Goal: Task Accomplishment & Management: Complete application form

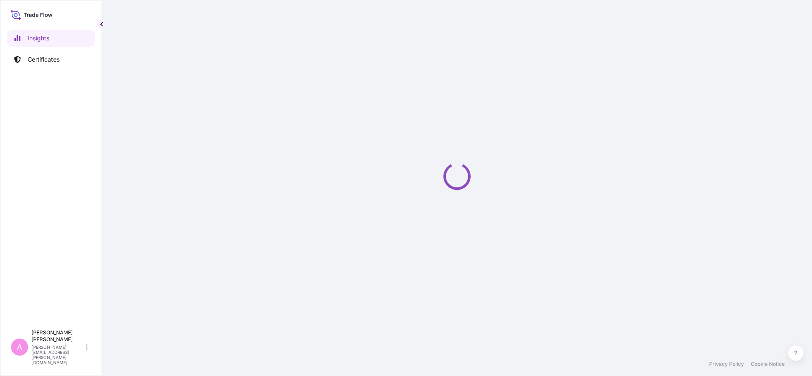
select select "2025"
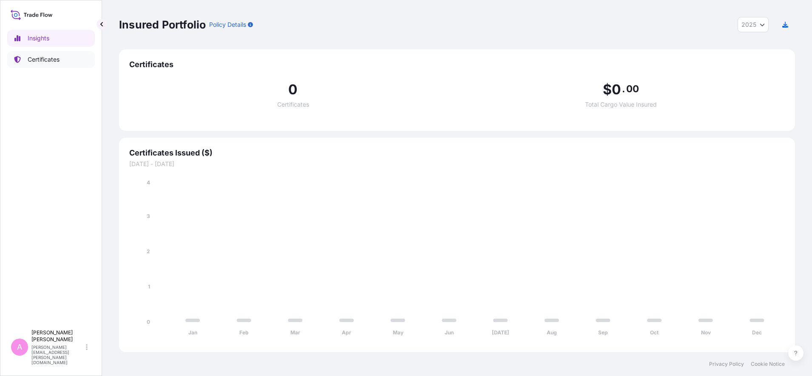
click at [65, 67] on link "Certificates" at bounding box center [51, 59] width 88 height 17
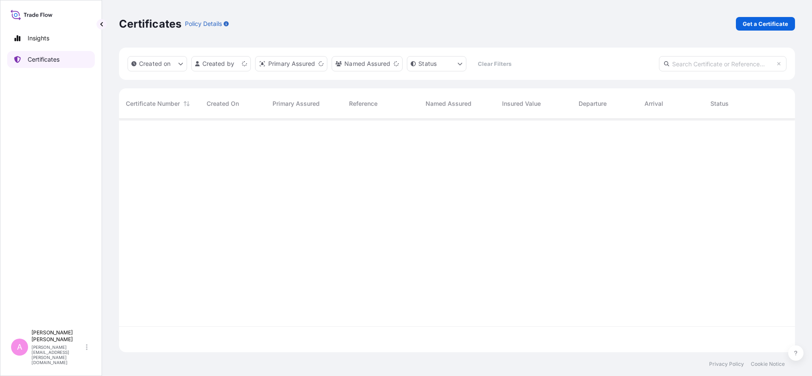
scroll to position [230, 668]
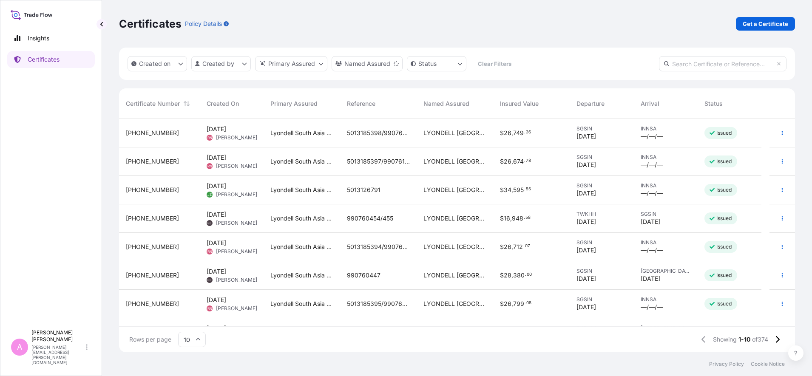
click at [731, 66] on input "text" at bounding box center [723, 63] width 128 height 15
paste input "990748375"
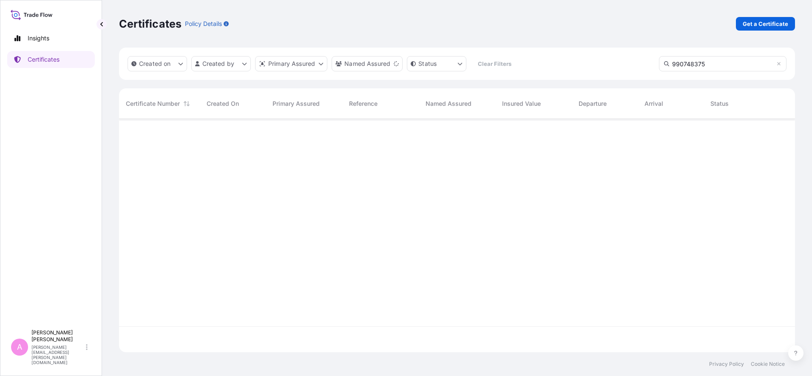
type input "990748375"
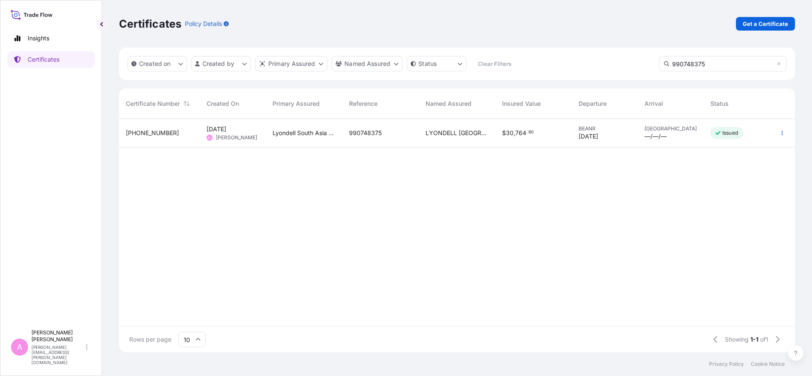
click at [378, 137] on span "990748375" at bounding box center [365, 133] width 33 height 9
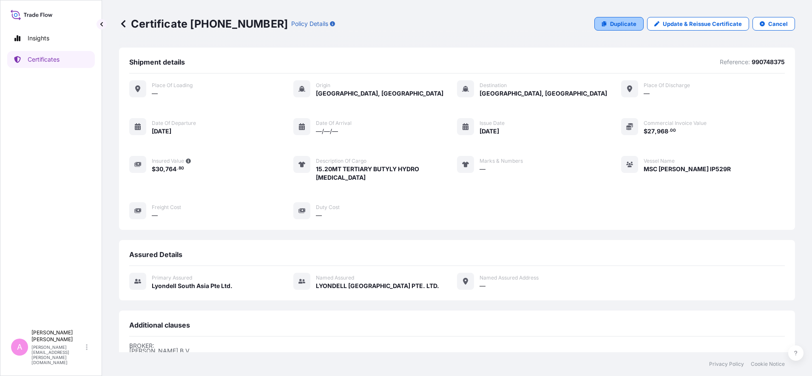
click at [617, 26] on p "Duplicate" at bounding box center [623, 24] width 26 height 9
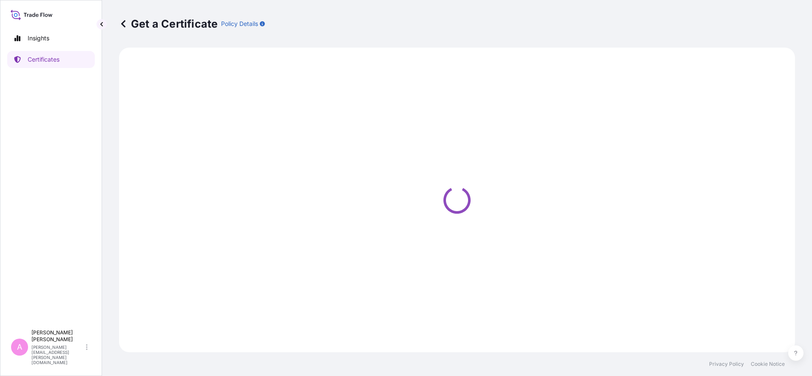
select select "Sea"
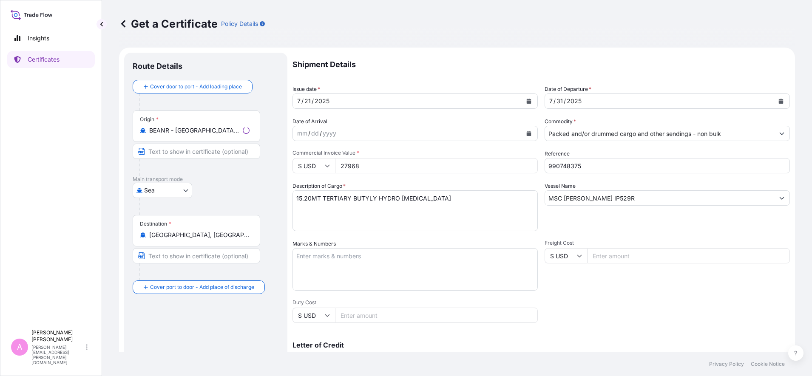
select select "32022"
click at [775, 100] on button "Calendar" at bounding box center [782, 101] width 14 height 14
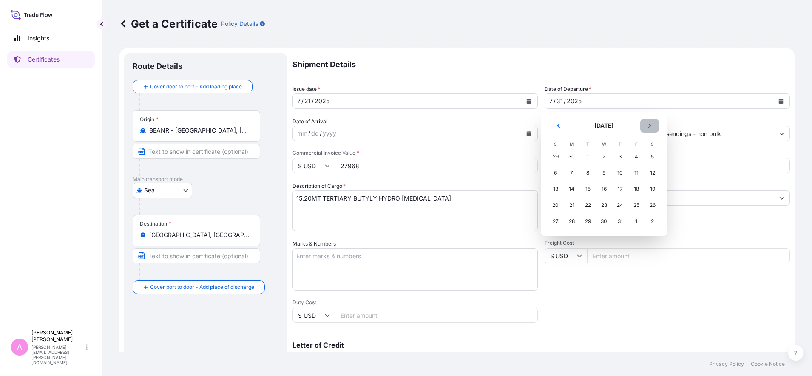
click at [647, 122] on button "Next" at bounding box center [650, 126] width 19 height 14
click at [637, 191] on div "15" at bounding box center [636, 189] width 15 height 15
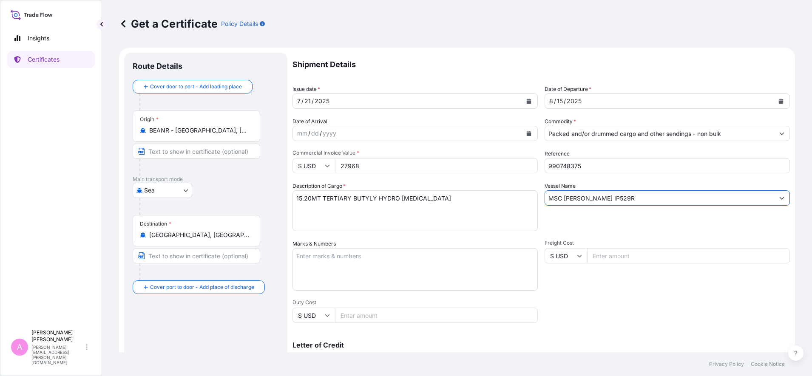
drag, startPoint x: 593, startPoint y: 194, endPoint x: 467, endPoint y: 176, distance: 127.6
click at [465, 176] on div "Shipment Details Issue date * [DATE] Date of Departure * [DATE] Date of Arrival…" at bounding box center [542, 255] width 498 height 405
paste input "MAEVA, IP531"
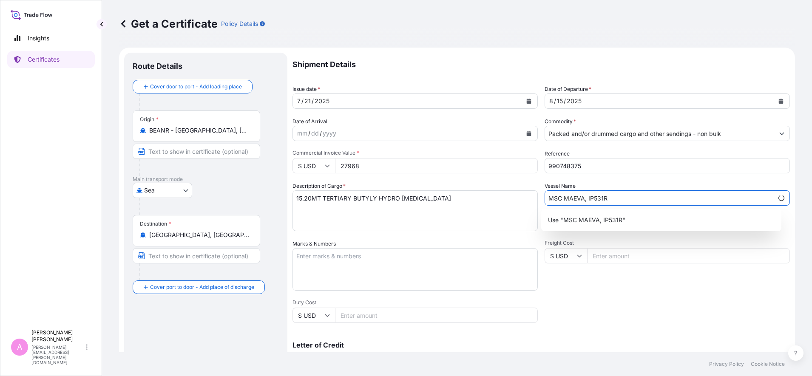
click at [581, 199] on input "MSC MAEVA, IP531R" at bounding box center [659, 198] width 228 height 15
type input "MSC MAEVA IP531R"
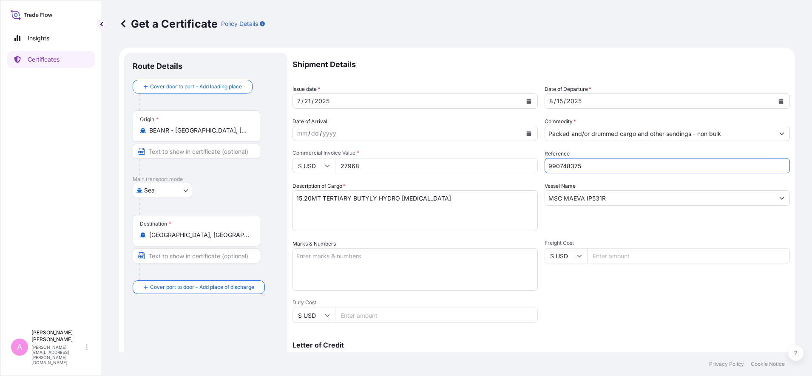
drag, startPoint x: 578, startPoint y: 161, endPoint x: 483, endPoint y: 146, distance: 95.6
click at [483, 146] on div "Shipment Details Issue date * [DATE] Date of Departure * [DATE] Date of Arrival…" at bounding box center [542, 255] width 498 height 405
click at [601, 163] on input "Reference" at bounding box center [667, 165] width 245 height 15
paste input "990761241"
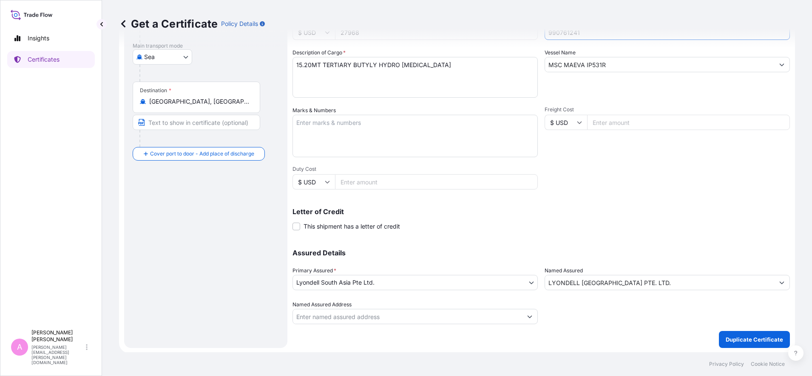
scroll to position [134, 0]
type input "990761241"
click at [757, 339] on p "Duplicate Certificate" at bounding box center [754, 339] width 57 height 9
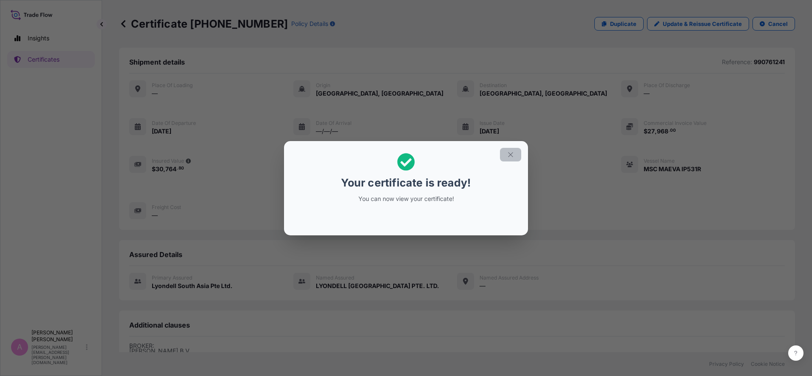
click at [510, 156] on icon "button" at bounding box center [510, 154] width 5 height 5
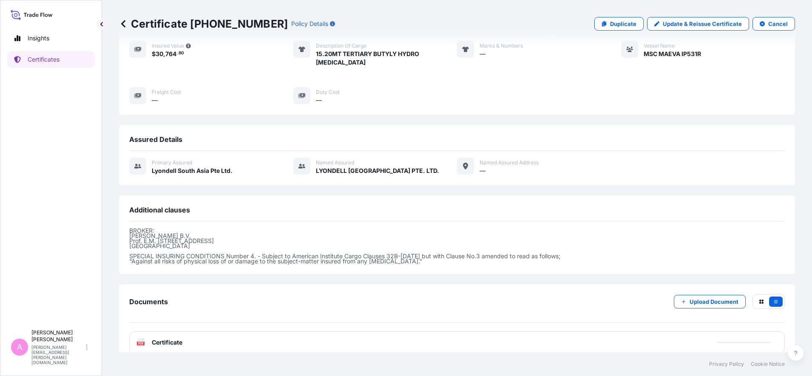
scroll to position [118, 0]
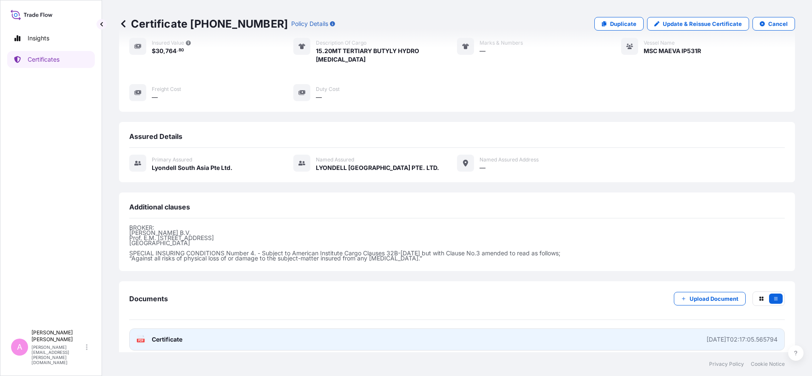
click at [174, 336] on span "Certificate" at bounding box center [167, 340] width 31 height 9
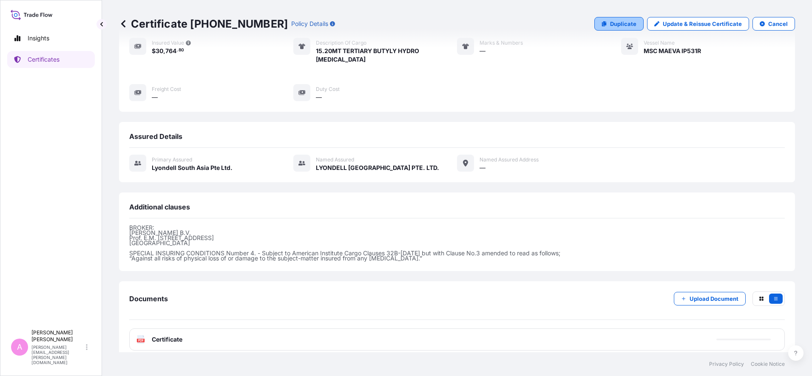
click at [616, 26] on p "Duplicate" at bounding box center [623, 24] width 26 height 9
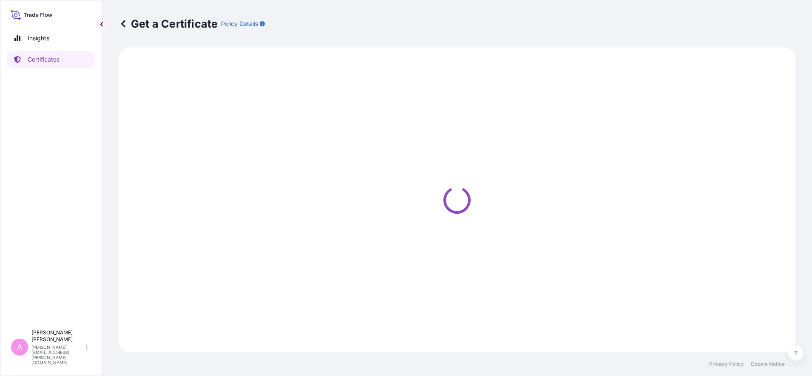
select select "Sea"
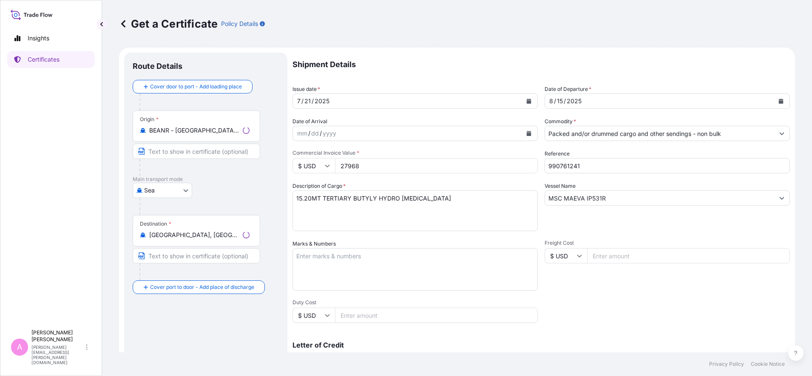
select select "32022"
drag, startPoint x: 587, startPoint y: 165, endPoint x: 456, endPoint y: 146, distance: 132.3
click at [457, 145] on div "Shipment Details Issue date * [DATE] Date of Departure * [DATE] Date of Arrival…" at bounding box center [542, 255] width 498 height 405
click at [590, 165] on input "Reference" at bounding box center [667, 165] width 245 height 15
paste input "990761259"
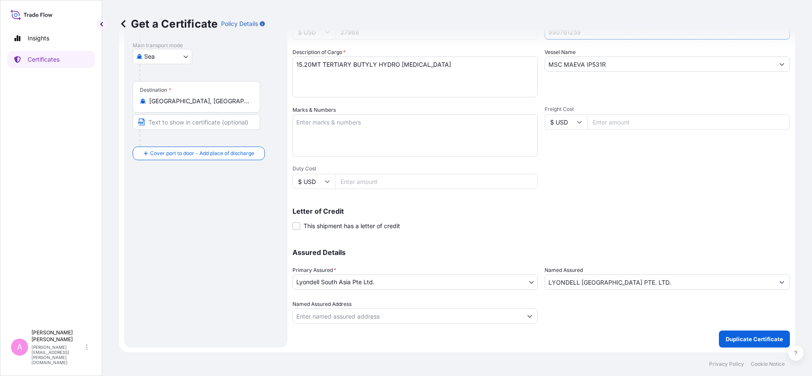
scroll to position [134, 0]
type input "990761259"
click at [750, 340] on p "Duplicate Certificate" at bounding box center [754, 339] width 57 height 9
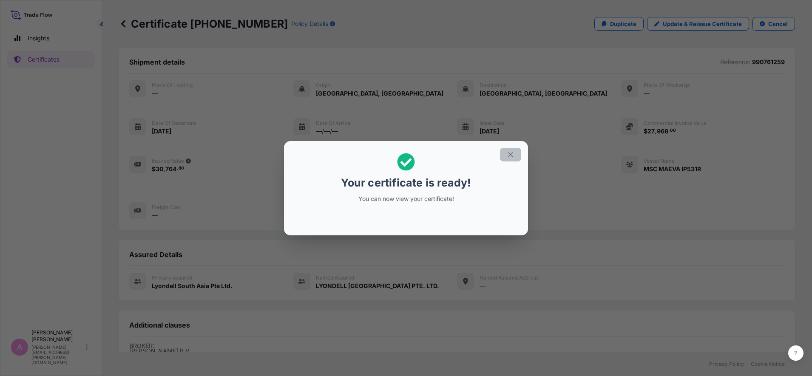
click at [510, 153] on icon "button" at bounding box center [511, 155] width 8 height 8
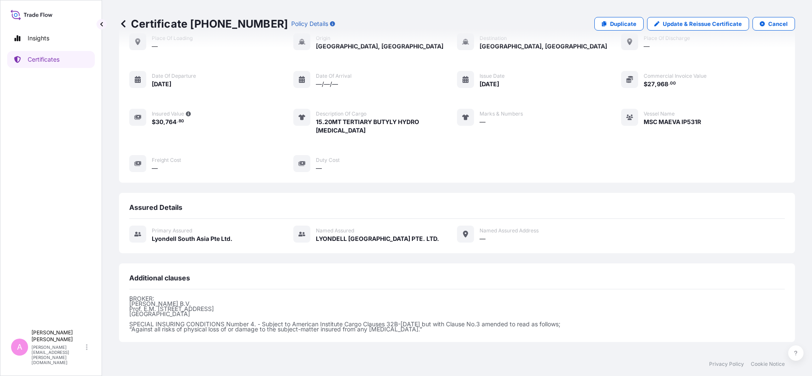
scroll to position [118, 0]
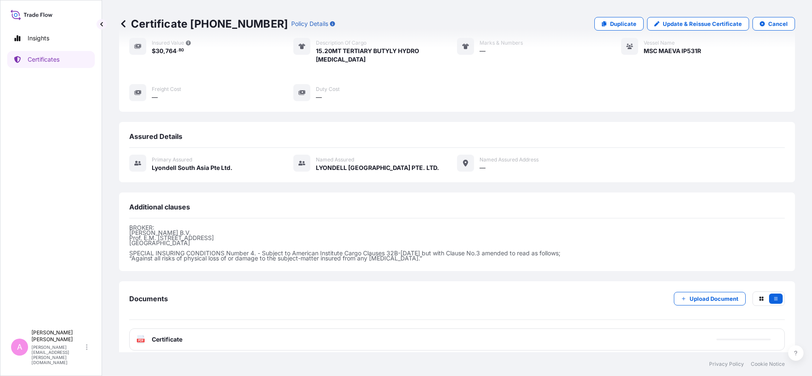
click at [152, 336] on span "Certificate" at bounding box center [167, 340] width 31 height 9
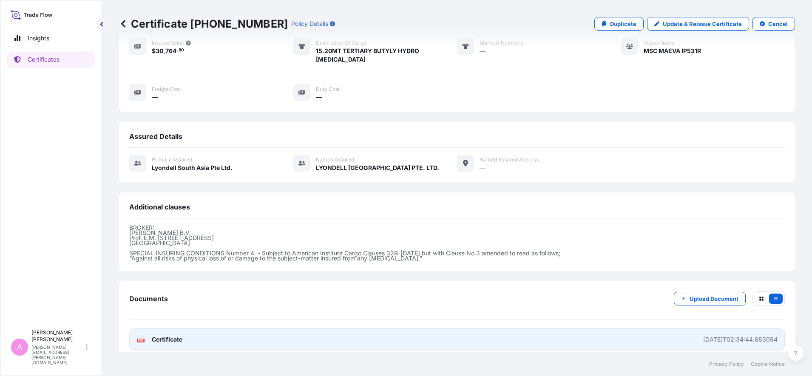
click at [146, 336] on div "PDF Certificate" at bounding box center [160, 340] width 46 height 9
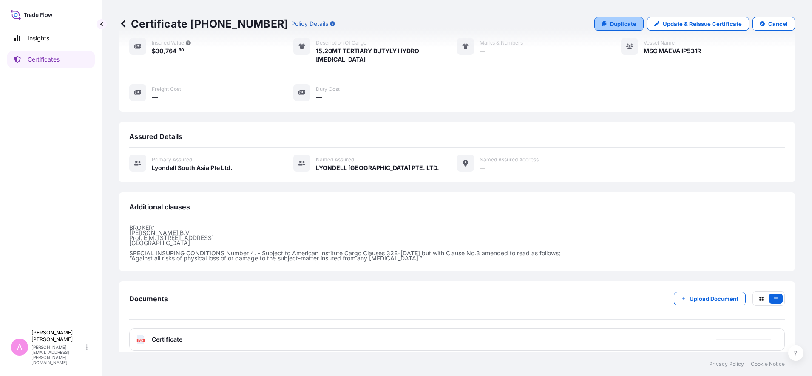
click at [619, 24] on p "Duplicate" at bounding box center [623, 24] width 26 height 9
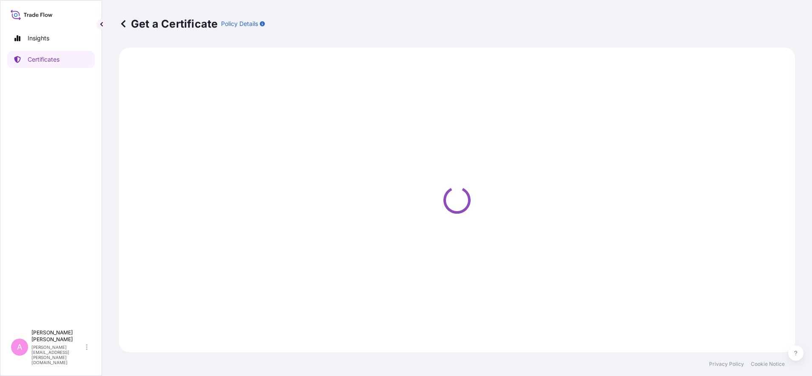
select select "Sea"
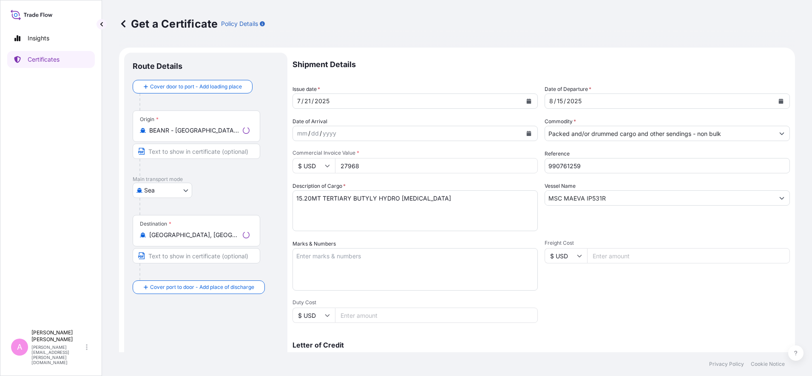
select select "32022"
click at [775, 98] on button "Calendar" at bounding box center [782, 101] width 14 height 14
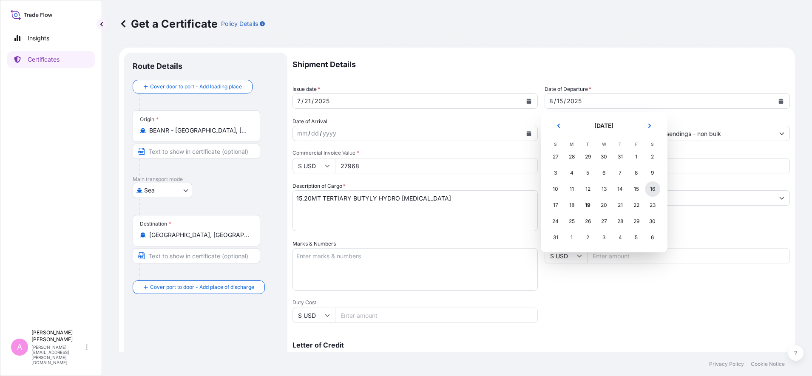
click at [652, 188] on div "16" at bounding box center [652, 189] width 15 height 15
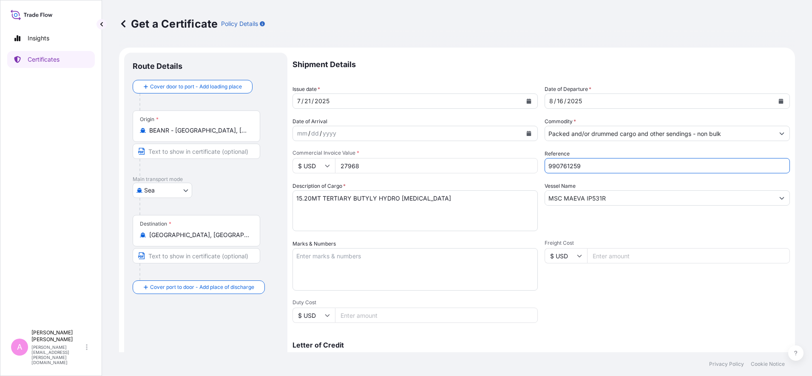
drag, startPoint x: 605, startPoint y: 168, endPoint x: 419, endPoint y: 148, distance: 186.5
click at [420, 148] on div "Shipment Details Issue date * [DATE] Date of Departure * [DATE] Date of Arrival…" at bounding box center [542, 255] width 498 height 405
paste input "63"
type input "990761263"
click at [697, 232] on div "Shipment Details Issue date * [DATE] Date of Departure * [DATE] Date of Arrival…" at bounding box center [542, 255] width 498 height 405
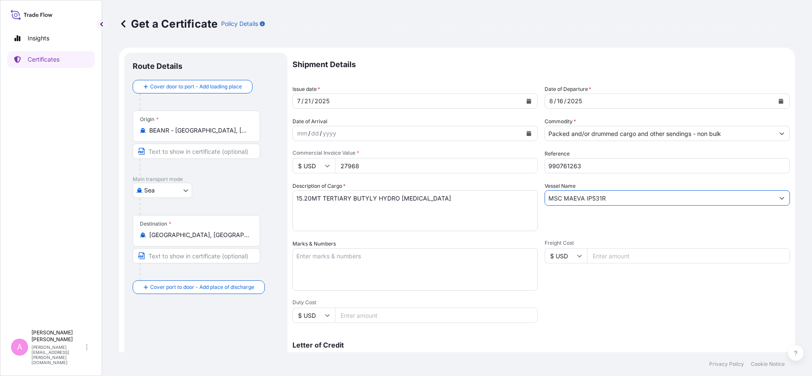
drag, startPoint x: 615, startPoint y: 199, endPoint x: 416, endPoint y: 188, distance: 199.8
click at [416, 188] on div "Shipment Details Issue date * [DATE] Date of Departure * [DATE] Date of Arrival…" at bounding box center [542, 255] width 498 height 405
paste input "KOTKA, IP532"
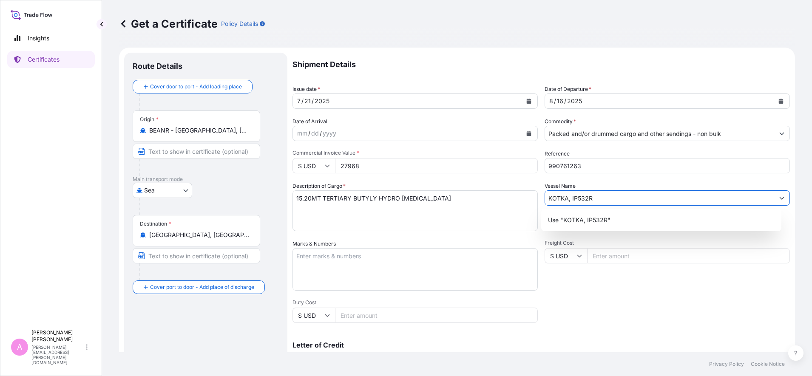
click at [567, 199] on input "KOTKA, IP532R" at bounding box center [659, 198] width 229 height 15
type input "KOTKA IP532R"
click at [790, 223] on div "Get a Certificate Policy Details Route Details Cover door to port - Add loading…" at bounding box center [457, 176] width 710 height 353
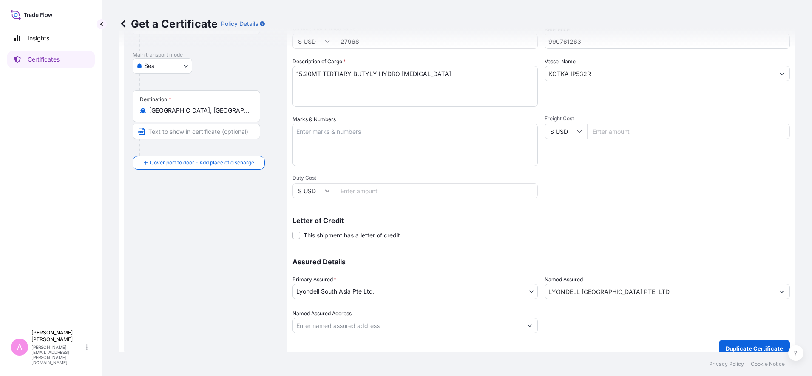
scroll to position [134, 0]
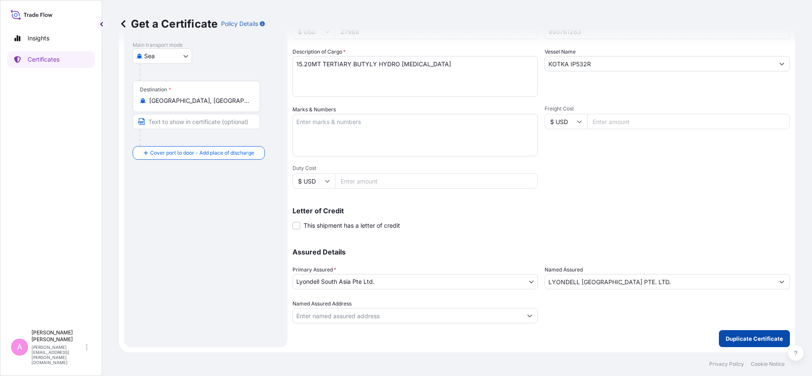
click at [744, 337] on p "Duplicate Certificate" at bounding box center [754, 339] width 57 height 9
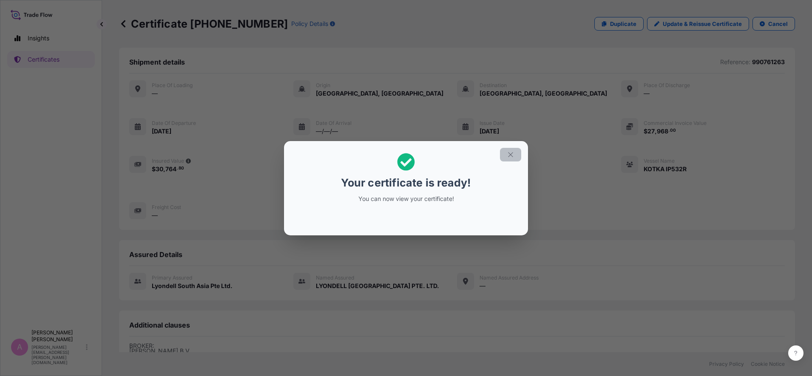
click at [510, 155] on icon "button" at bounding box center [510, 154] width 5 height 5
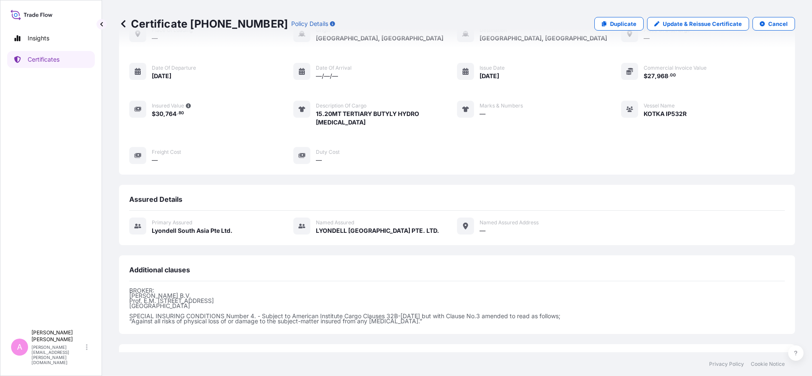
scroll to position [118, 0]
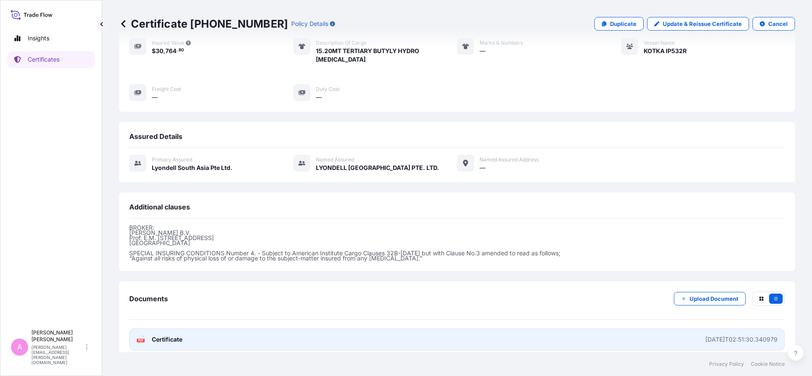
click at [163, 336] on span "Certificate" at bounding box center [167, 340] width 31 height 9
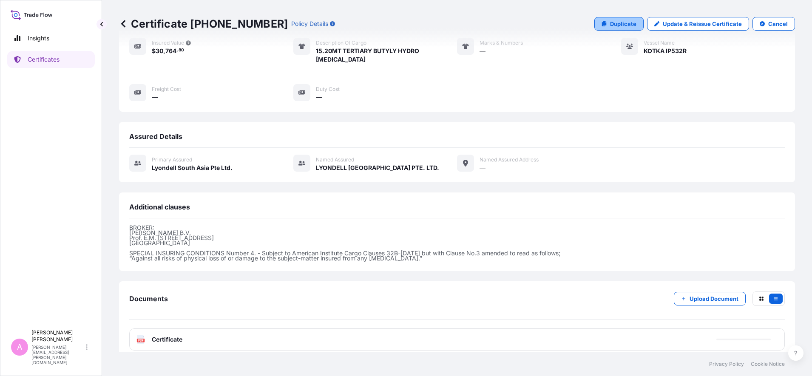
click at [611, 25] on p "Duplicate" at bounding box center [623, 24] width 26 height 9
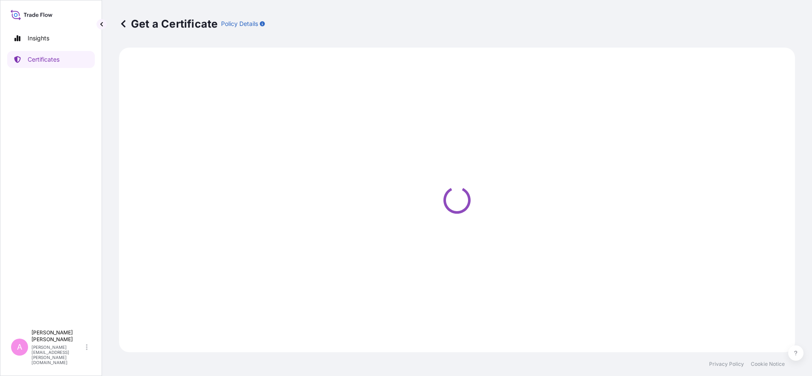
select select "Sea"
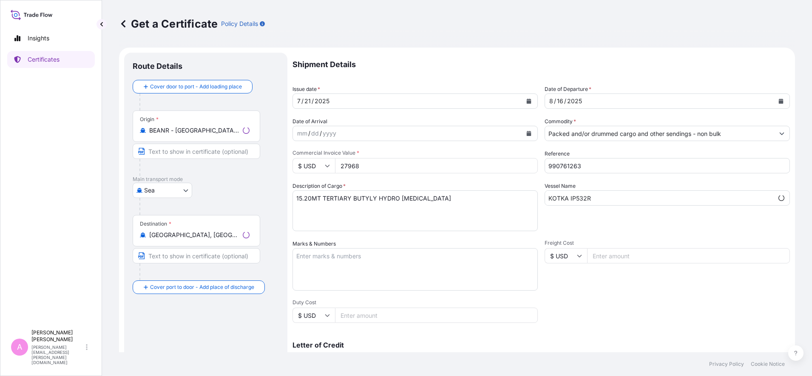
select select "32022"
drag, startPoint x: 586, startPoint y: 166, endPoint x: 454, endPoint y: 156, distance: 131.9
click at [456, 156] on div "Shipment Details Issue date * [DATE] Date of Departure * [DATE] Date of Arrival…" at bounding box center [542, 255] width 498 height 405
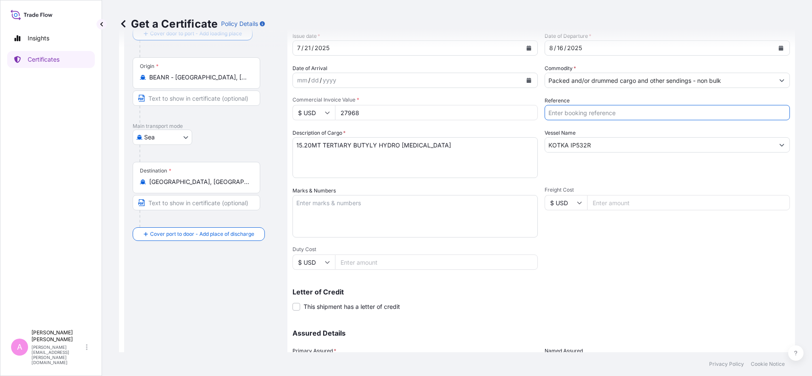
scroll to position [53, 0]
click at [601, 114] on input "Reference" at bounding box center [667, 112] width 245 height 15
paste input "990761265"
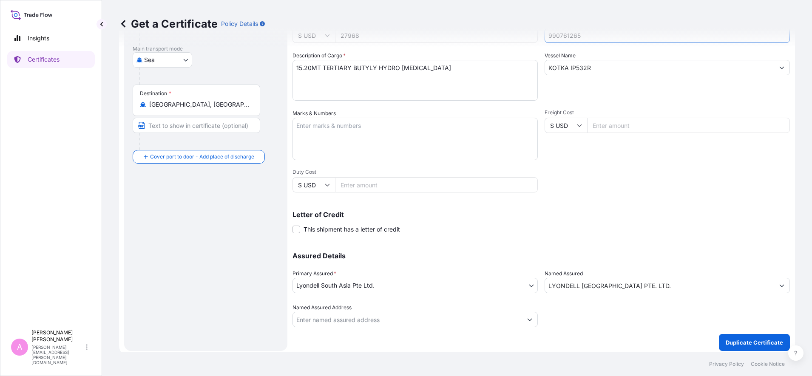
scroll to position [134, 0]
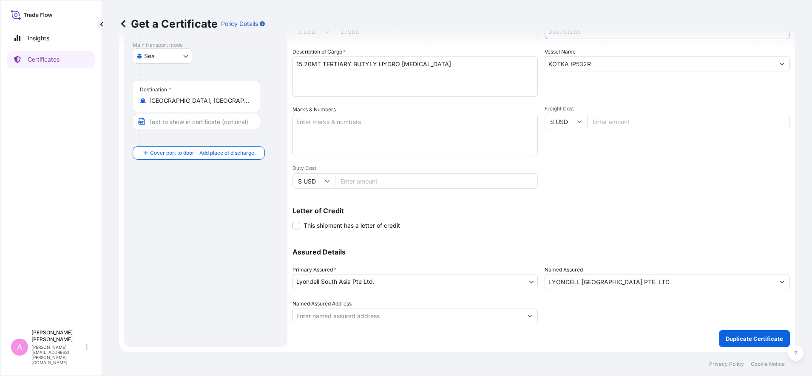
type input "990761265"
click at [735, 342] on p "Duplicate Certificate" at bounding box center [754, 339] width 57 height 9
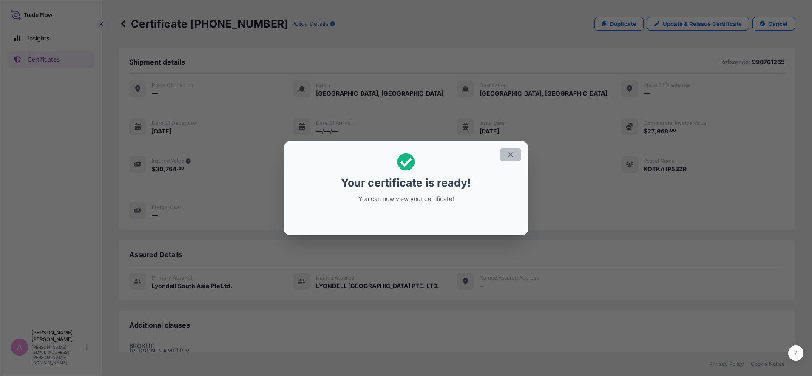
click at [510, 156] on icon "button" at bounding box center [511, 155] width 8 height 8
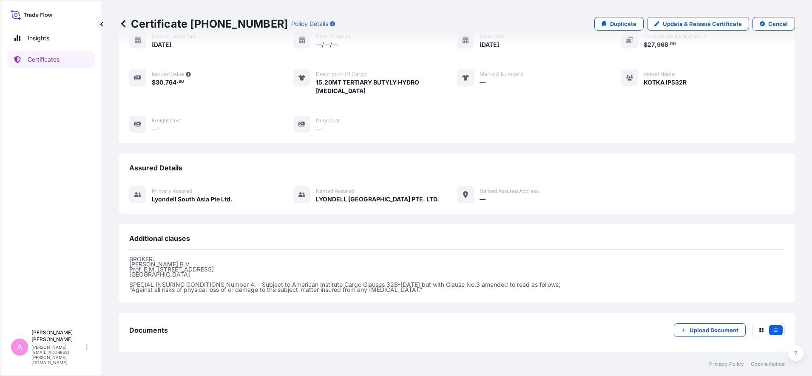
scroll to position [118, 0]
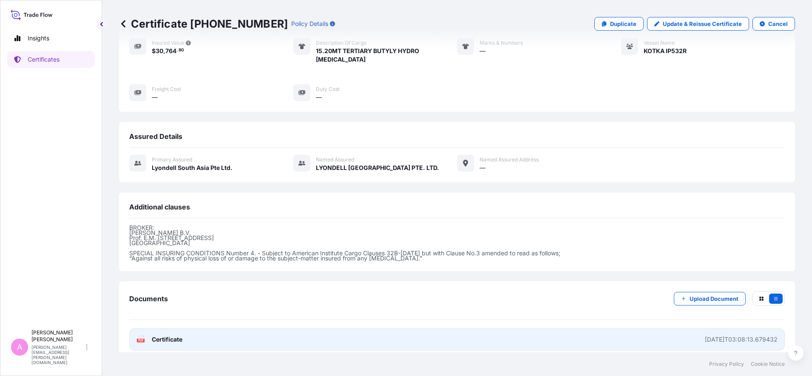
click at [143, 339] on text "PDF" at bounding box center [141, 340] width 6 height 3
